Goal: Find specific page/section: Find specific page/section

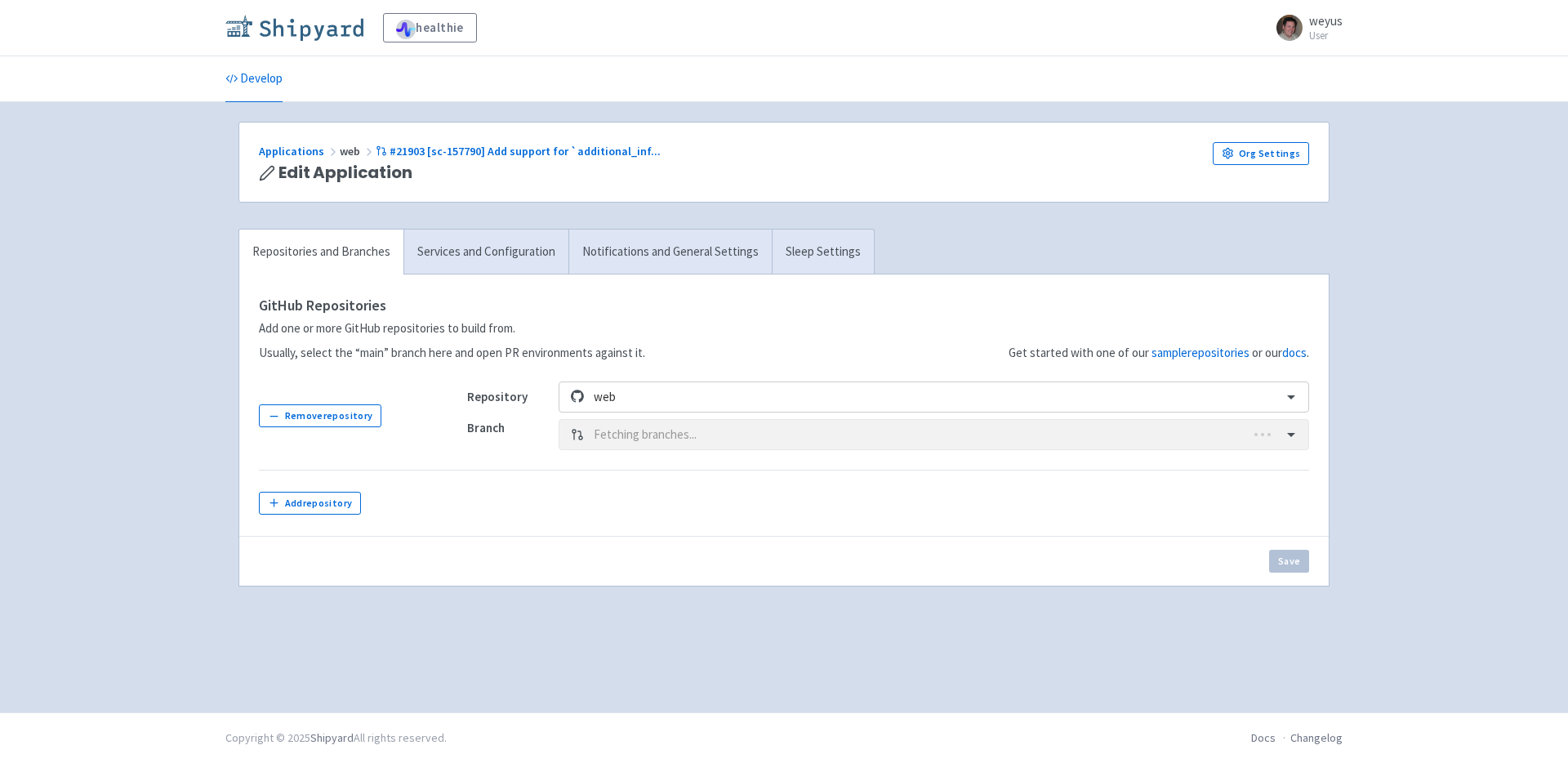
click at [306, 21] on img at bounding box center [295, 28] width 138 height 26
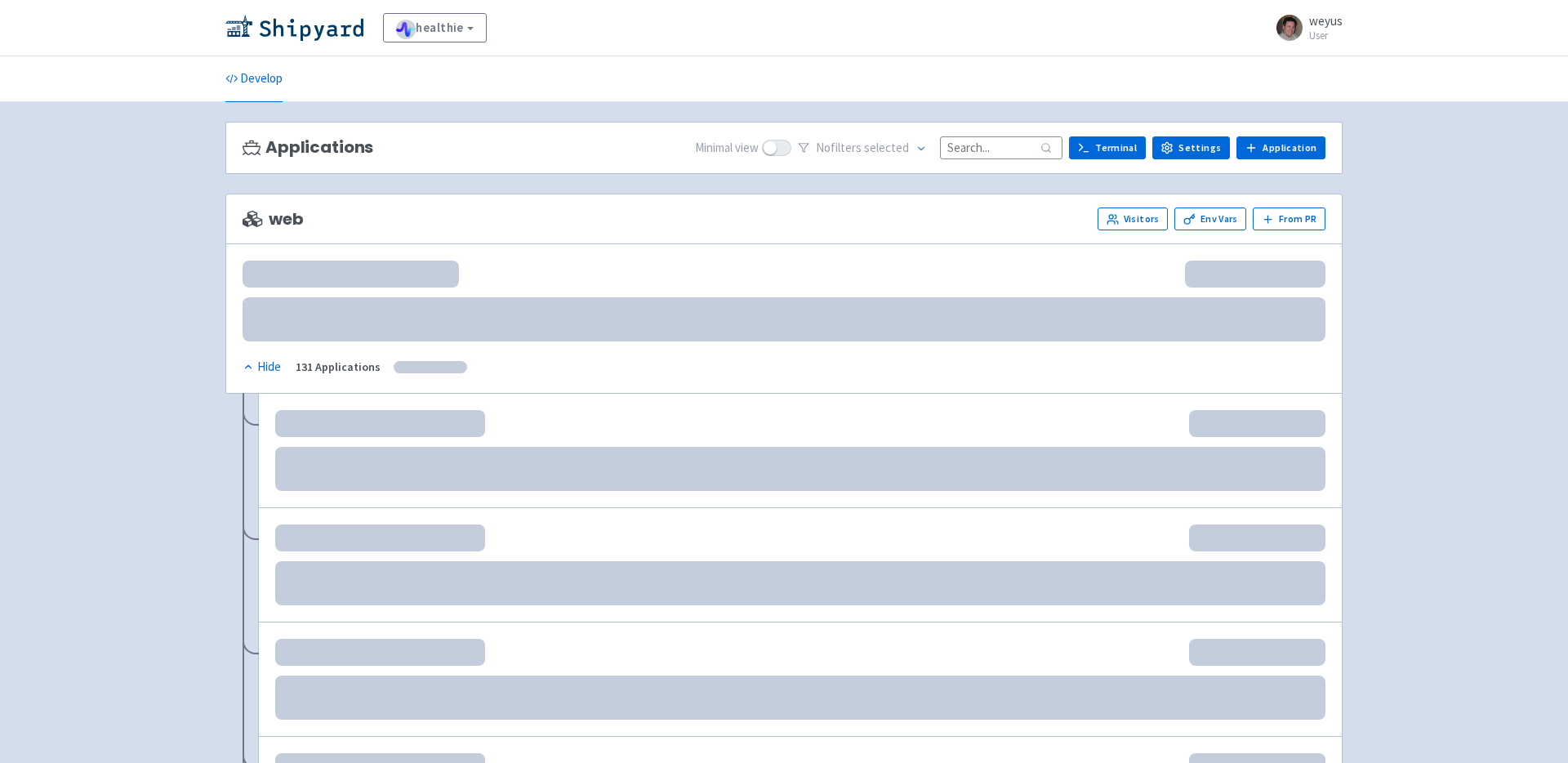
click at [978, 150] on input at bounding box center [1001, 147] width 122 height 22
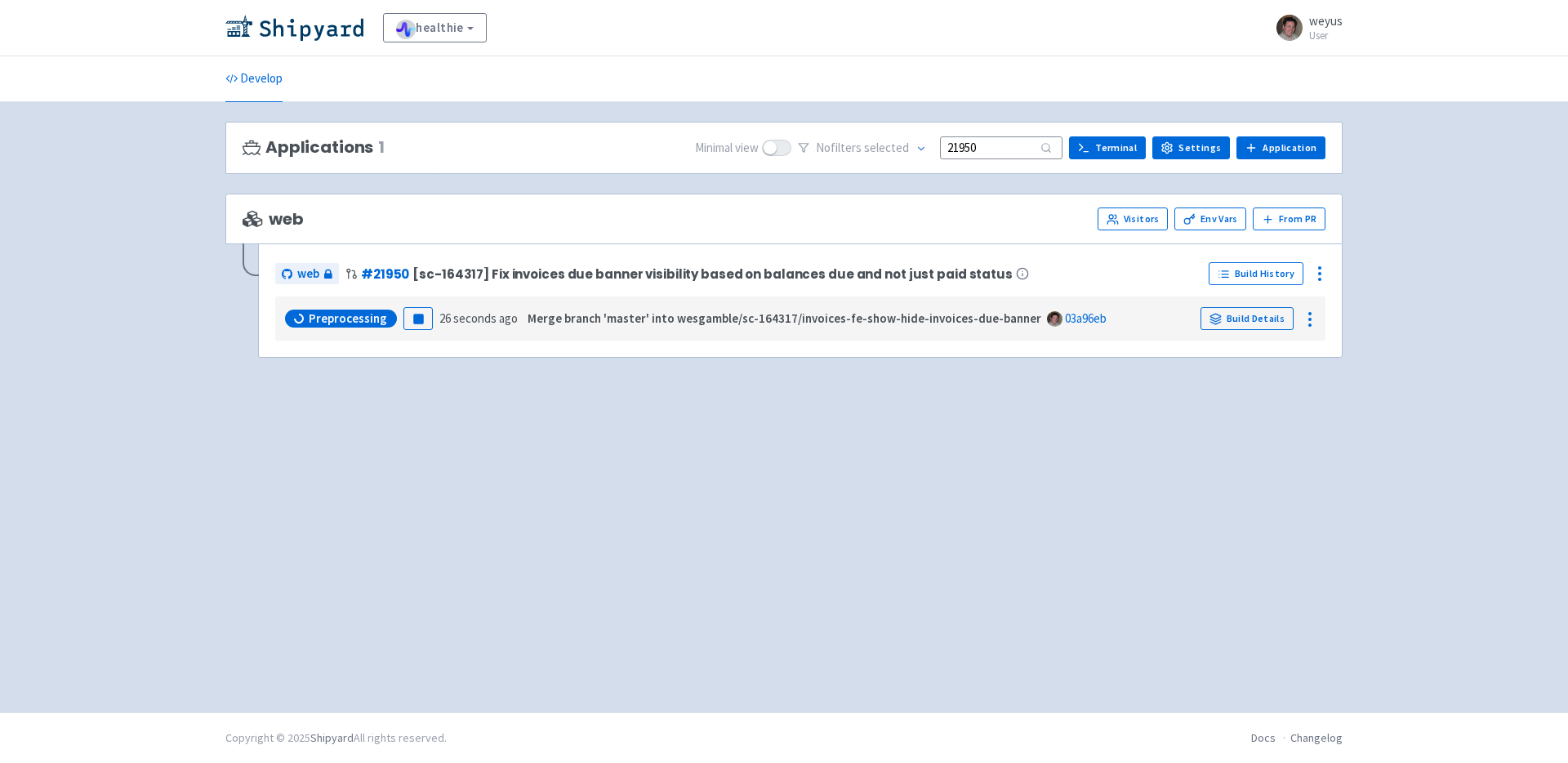
type input "21950"
click at [306, 33] on img at bounding box center [295, 28] width 138 height 26
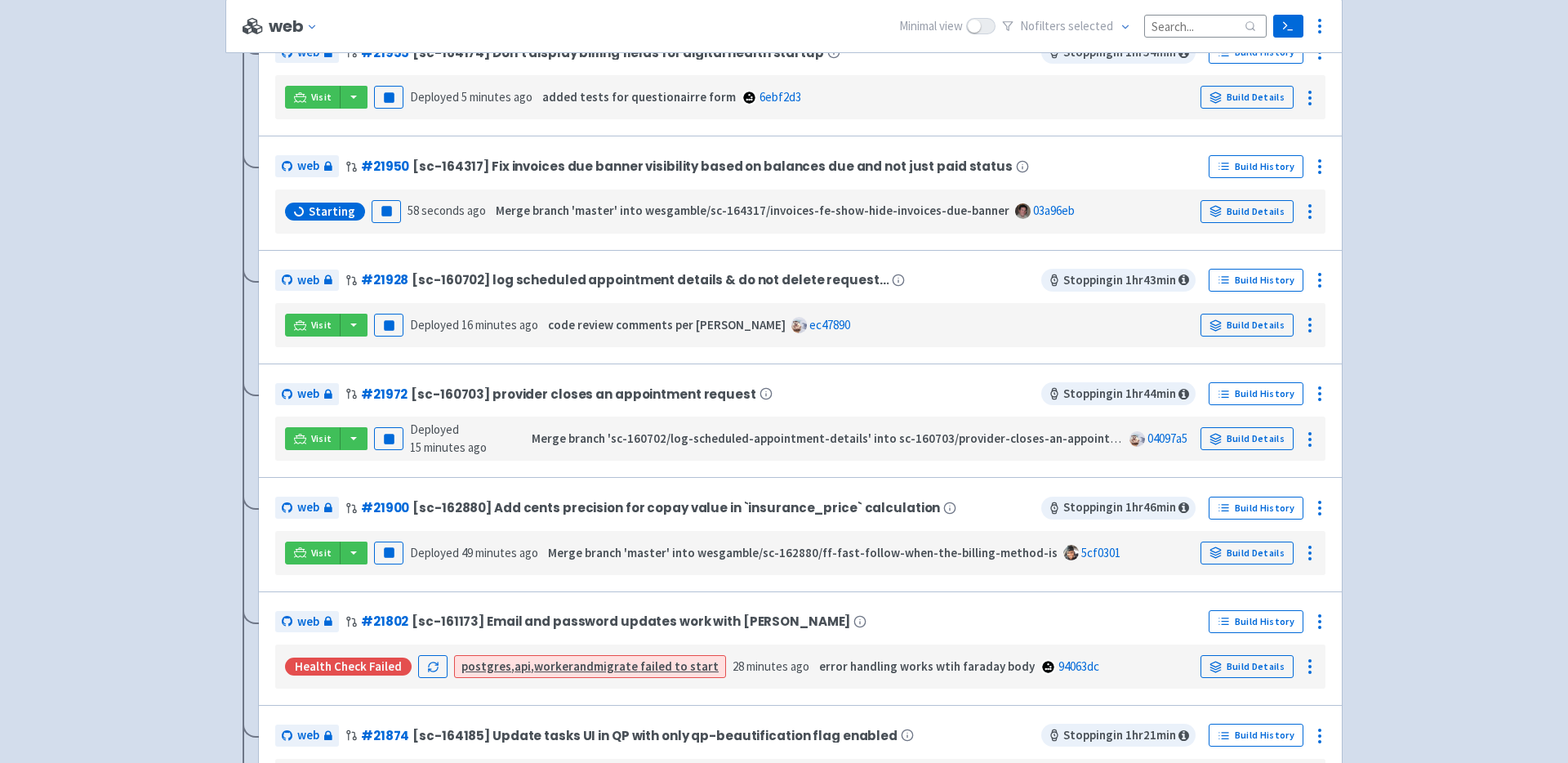
scroll to position [522, 0]
